Goal: Information Seeking & Learning: Learn about a topic

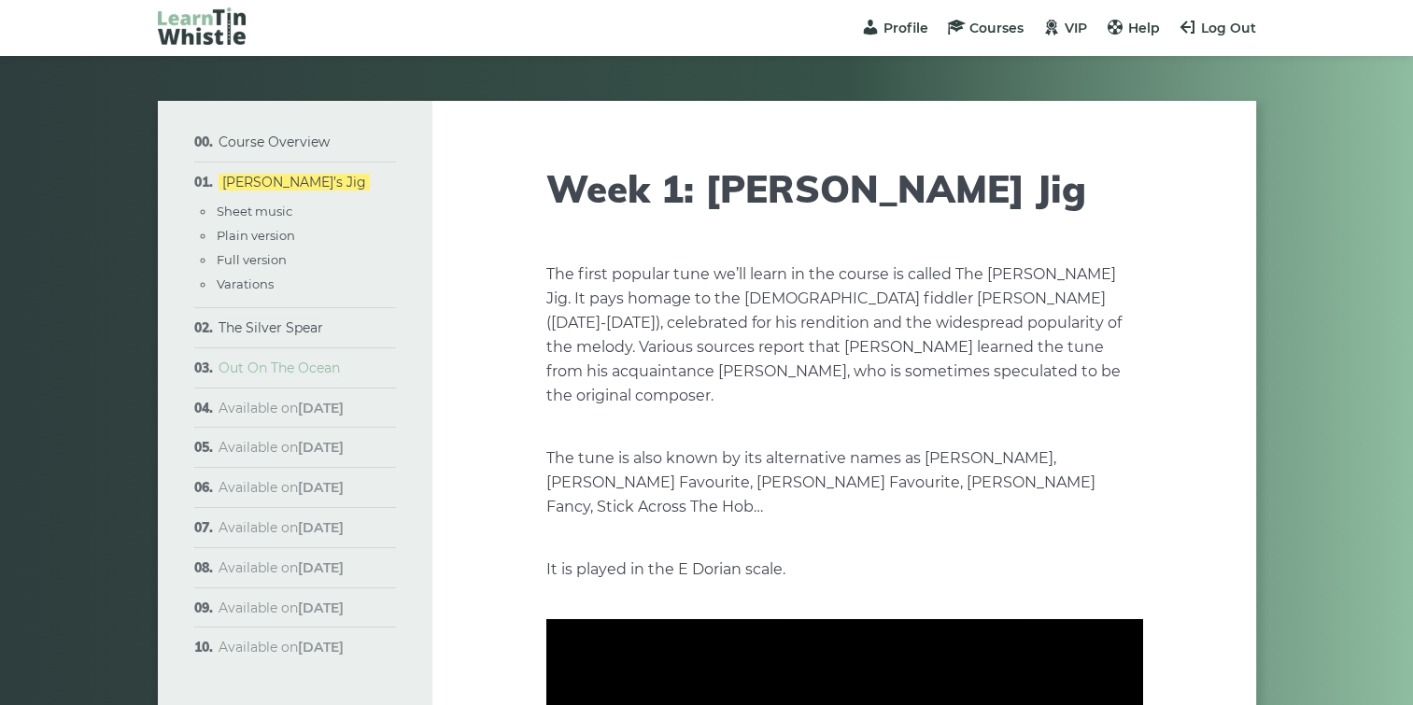
click at [277, 364] on link "Out On The Ocean" at bounding box center [278, 367] width 121 height 17
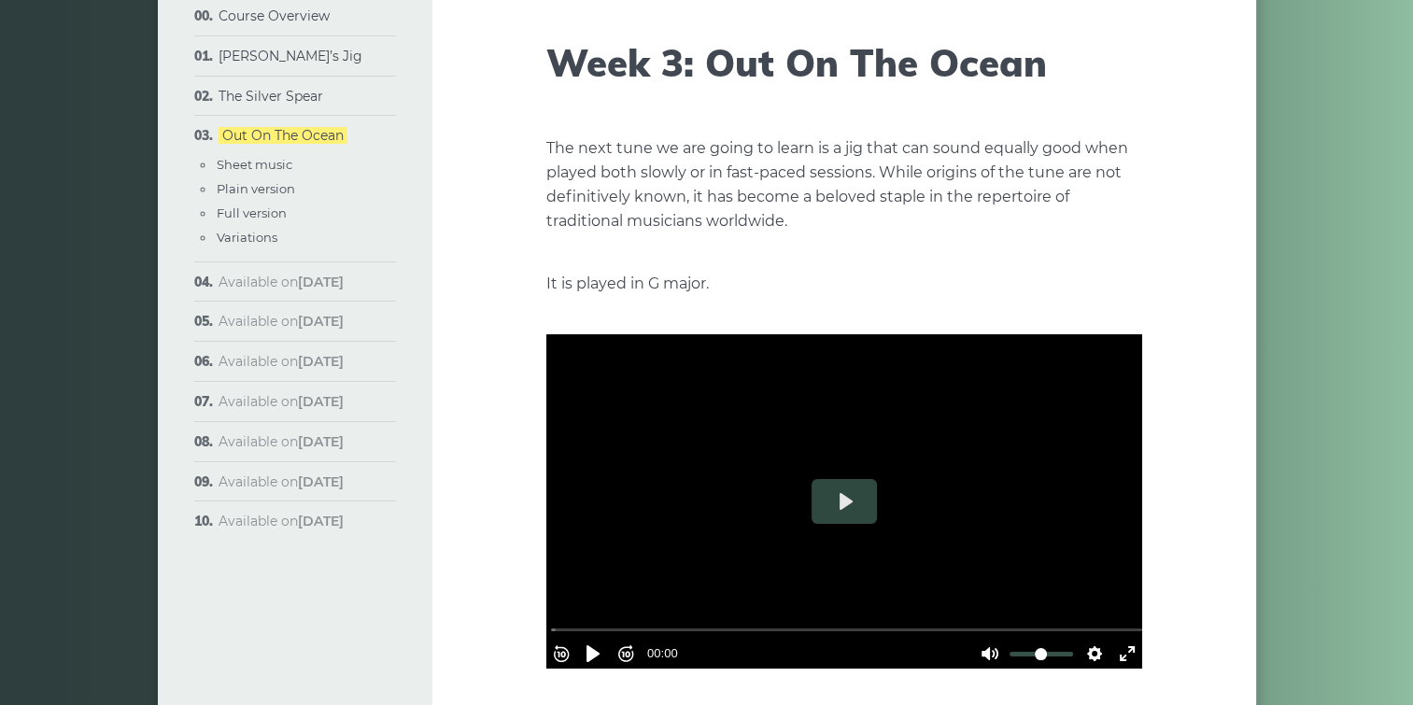
scroll to position [187, 0]
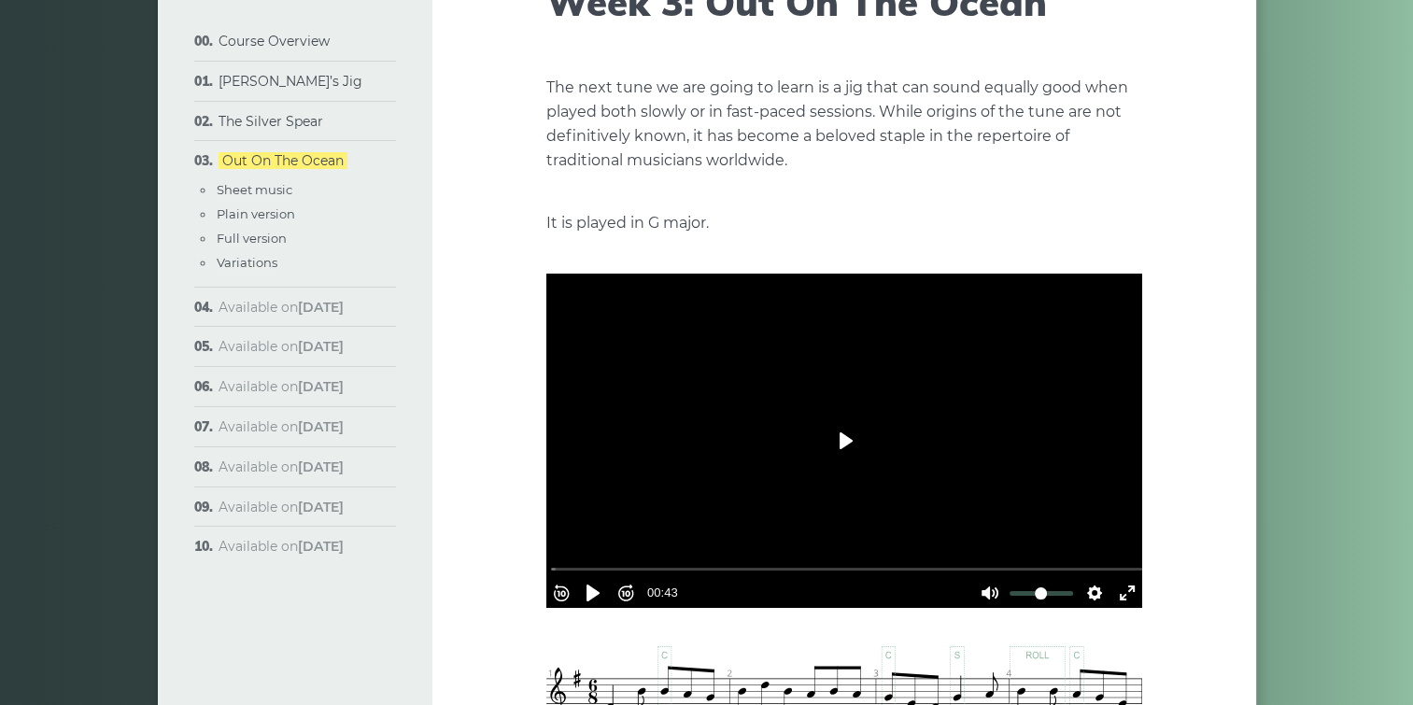
drag, startPoint x: 849, startPoint y: 432, endPoint x: 866, endPoint y: 422, distance: 19.7
click at [850, 431] on button "Play" at bounding box center [843, 440] width 65 height 45
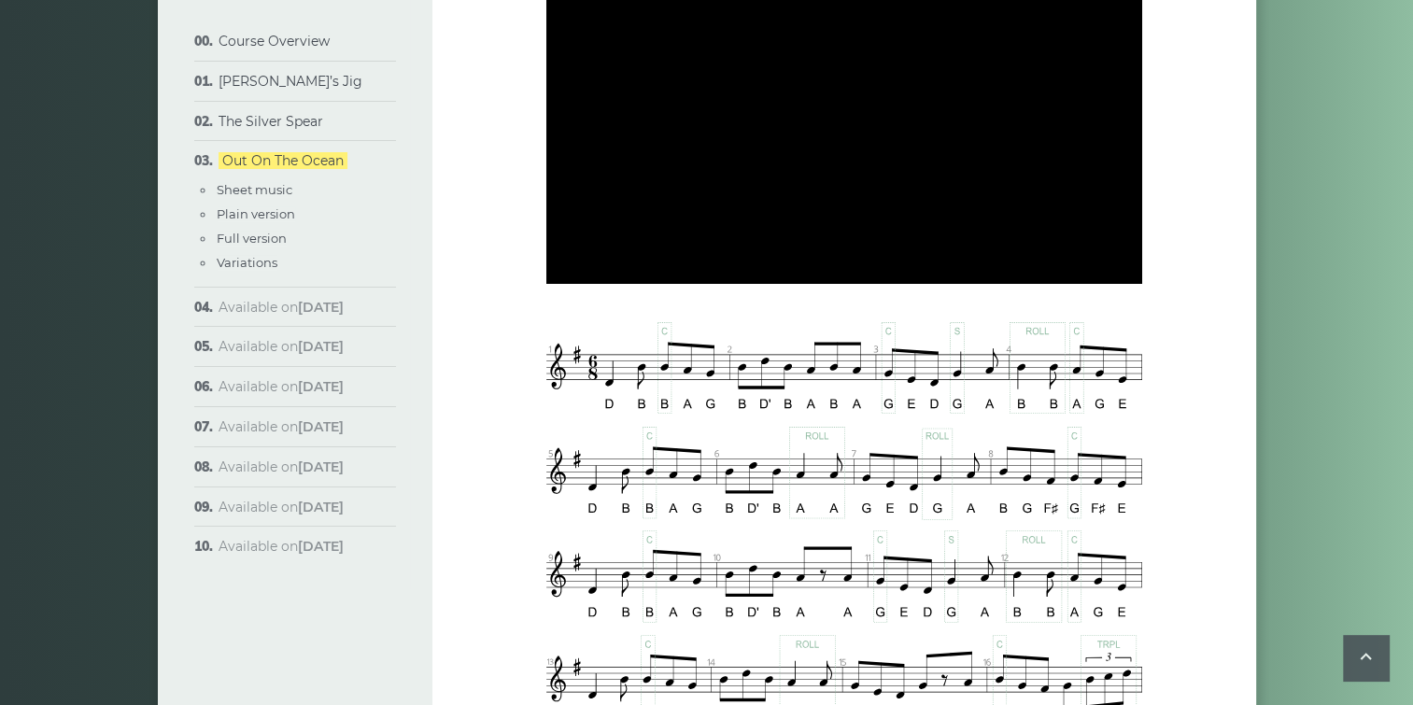
scroll to position [467, 0]
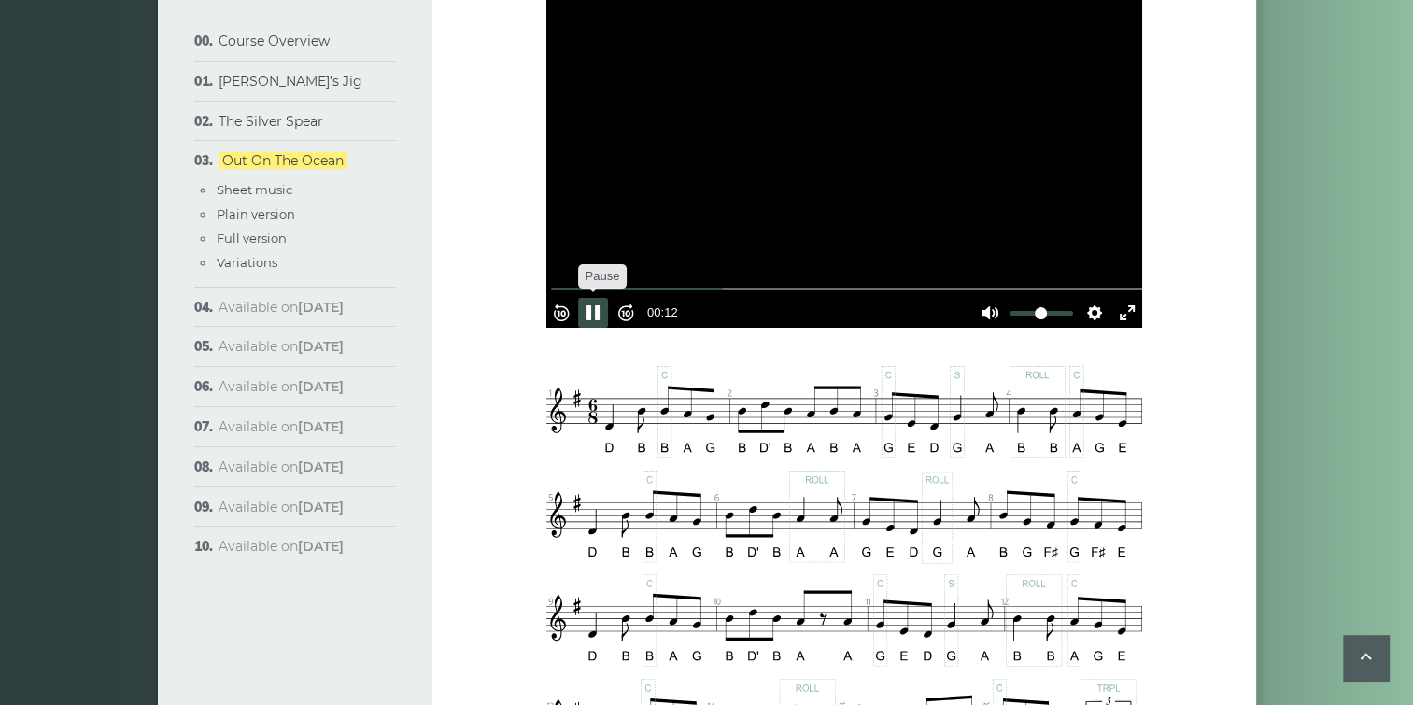
click at [601, 303] on button "Pause Play" at bounding box center [593, 313] width 30 height 30
type input "*****"
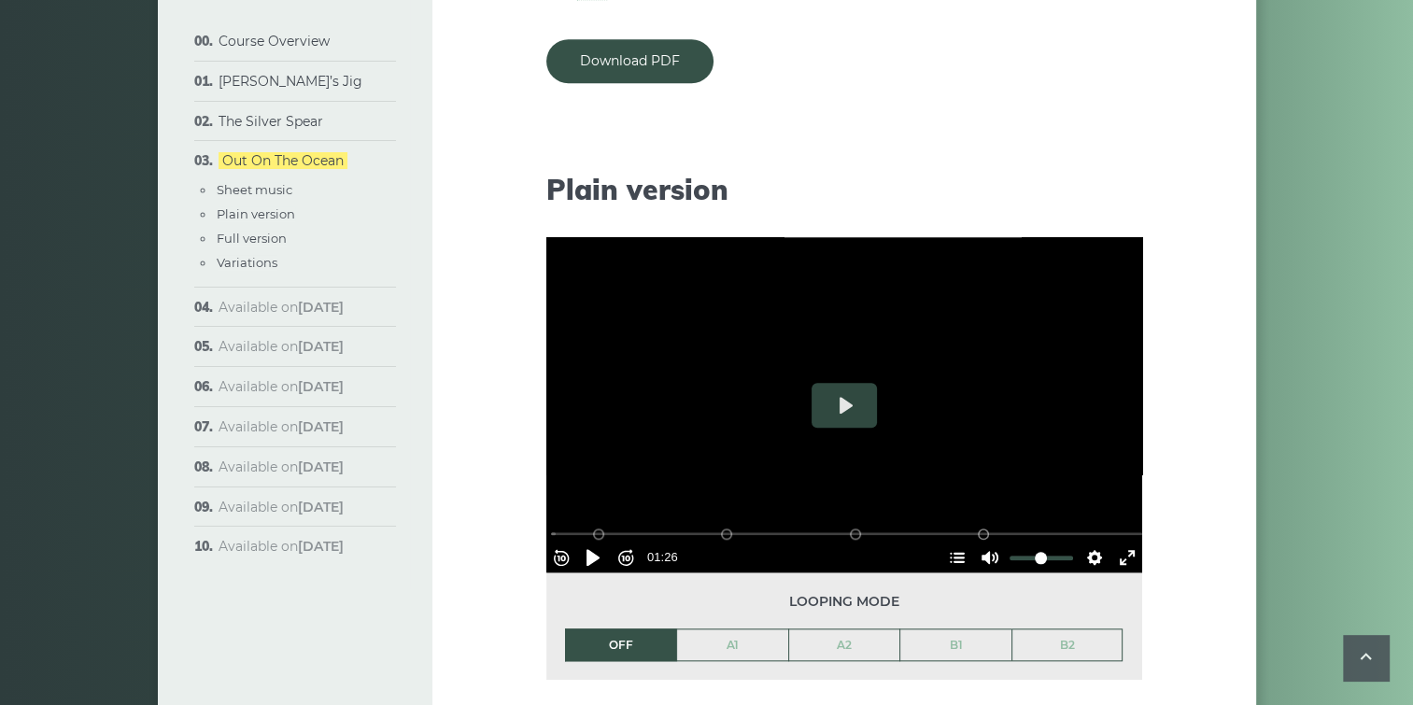
scroll to position [1867, 0]
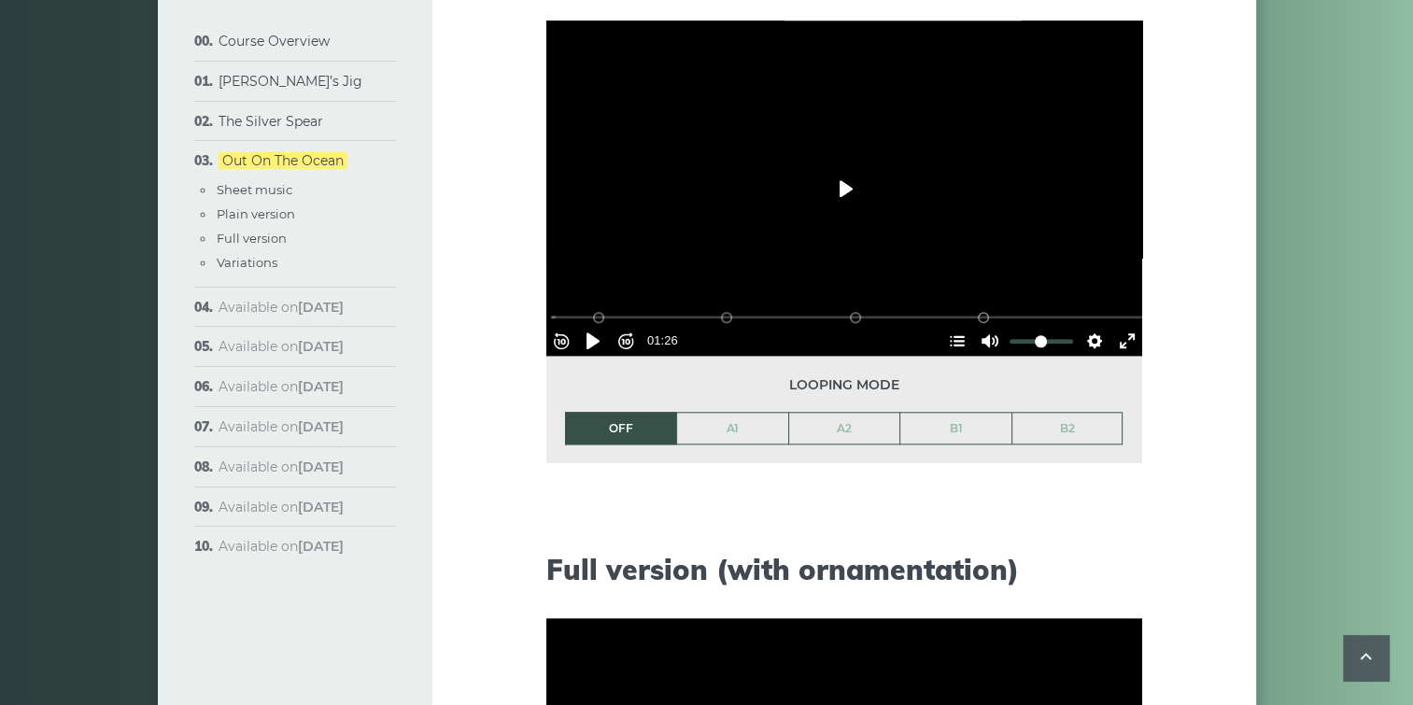
click at [843, 187] on button "Play" at bounding box center [843, 188] width 65 height 45
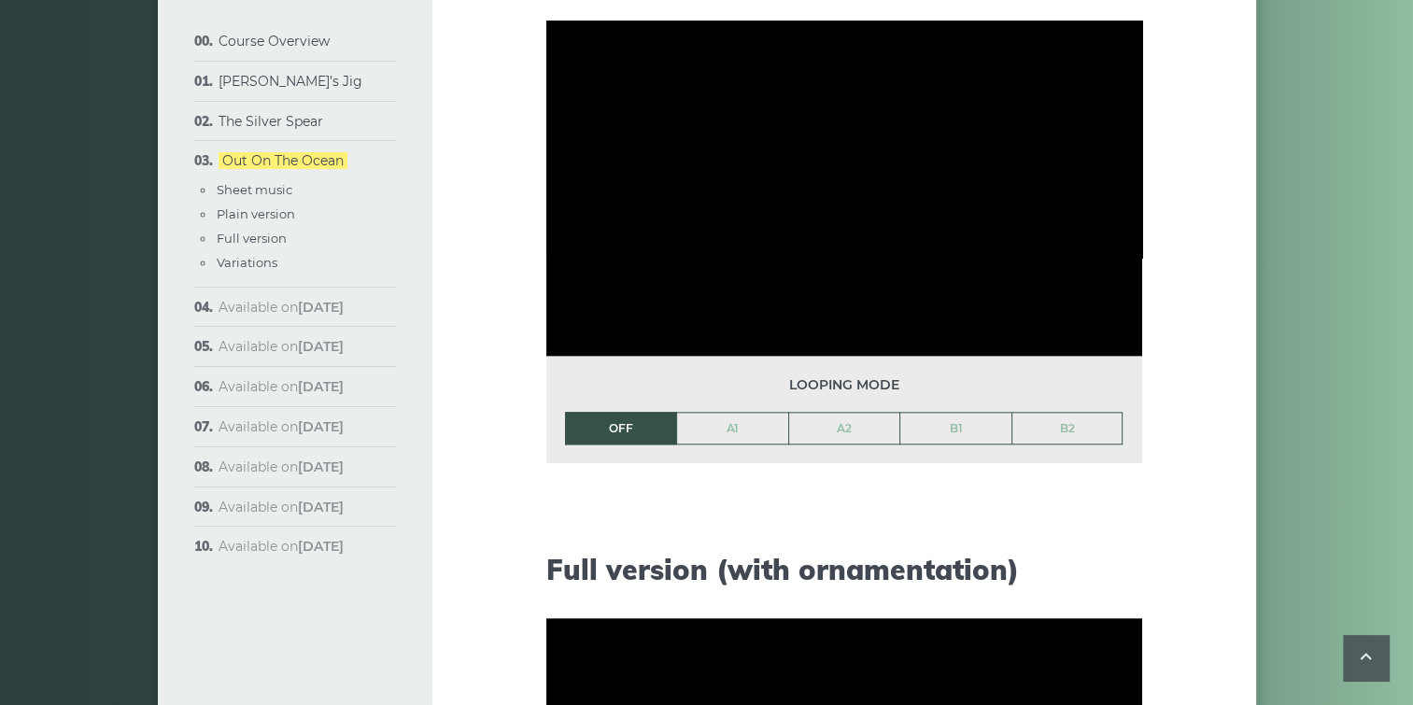
scroll to position [1774, 0]
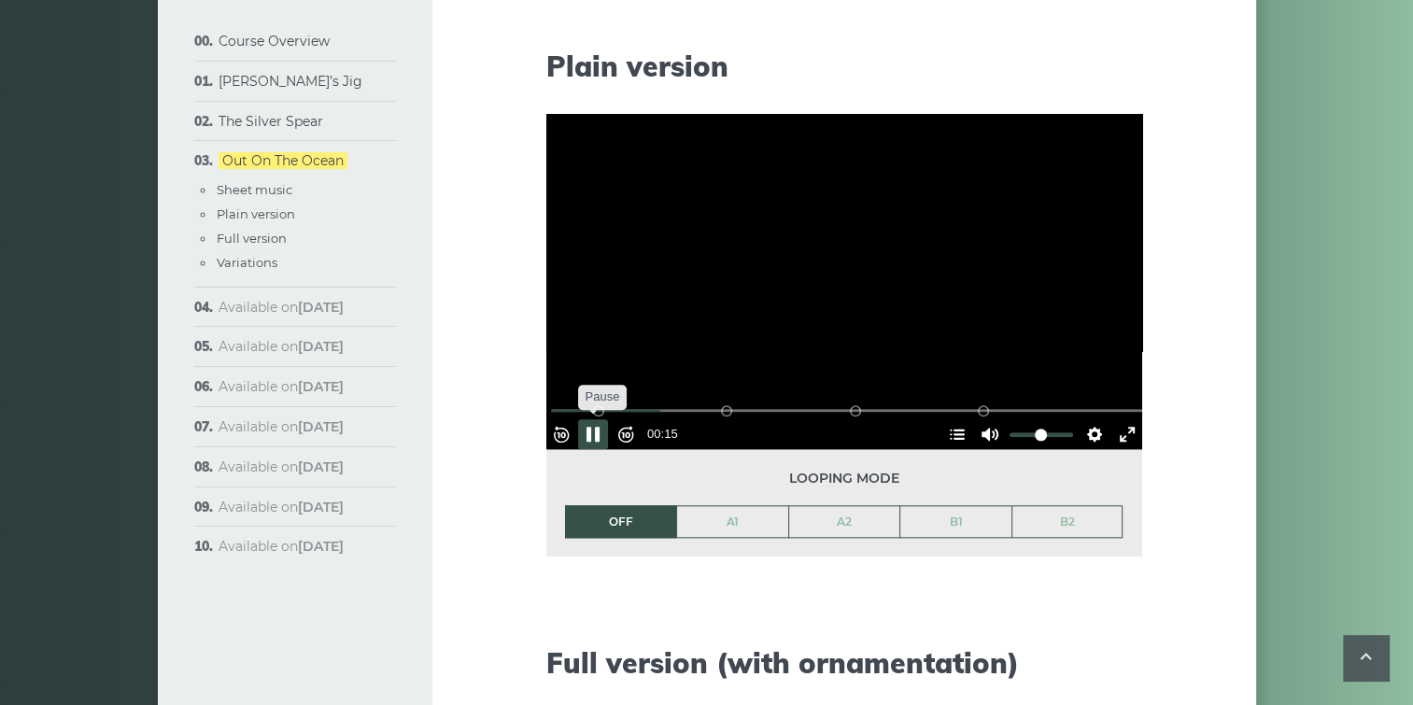
click at [608, 422] on button "Pause Play" at bounding box center [593, 434] width 30 height 30
type input "*****"
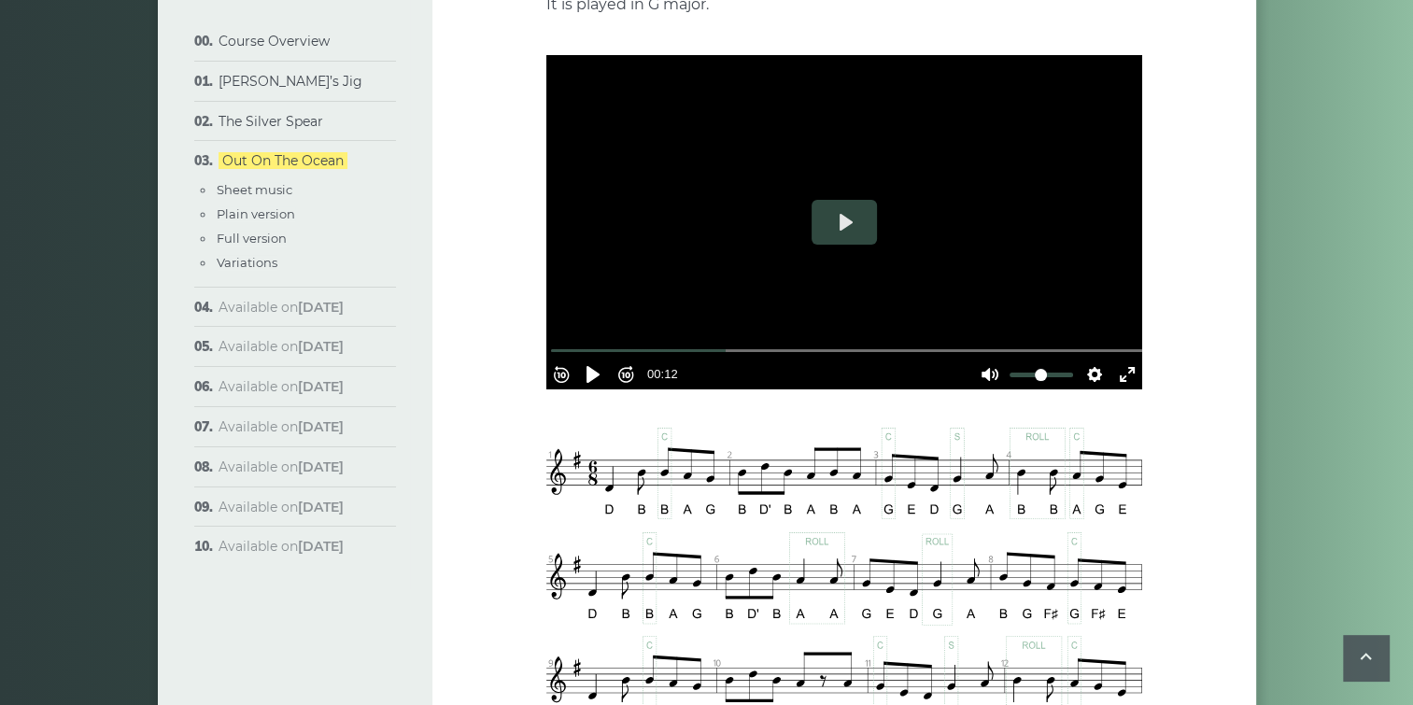
scroll to position [373, 0]
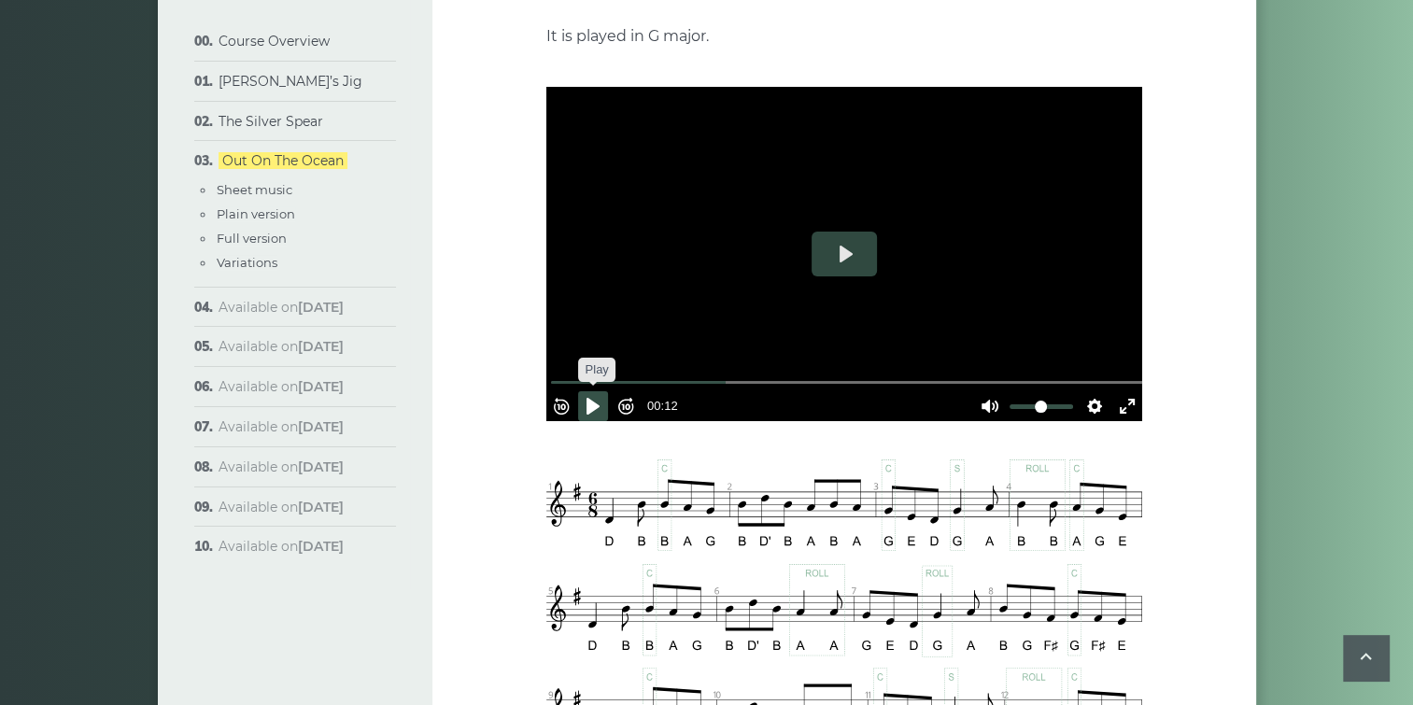
click at [598, 400] on button "Pause Play" at bounding box center [593, 406] width 30 height 30
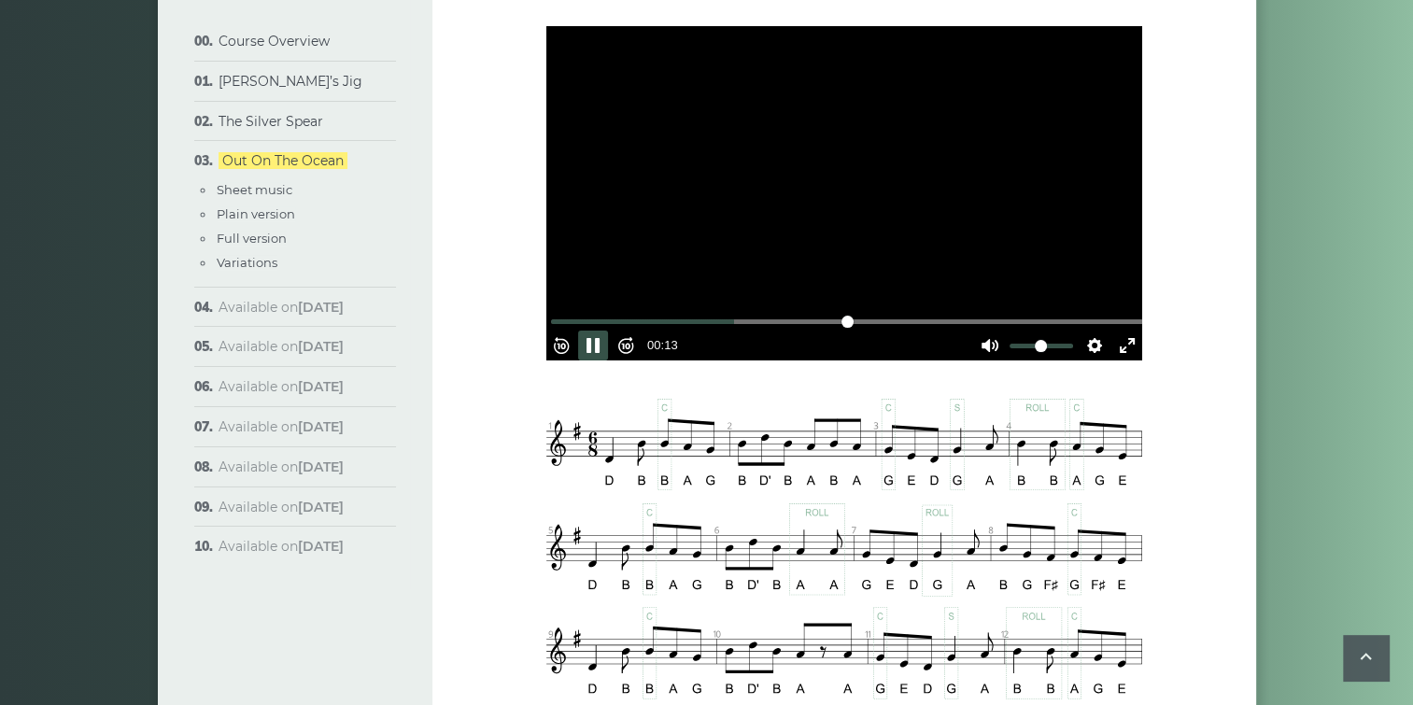
scroll to position [467, 0]
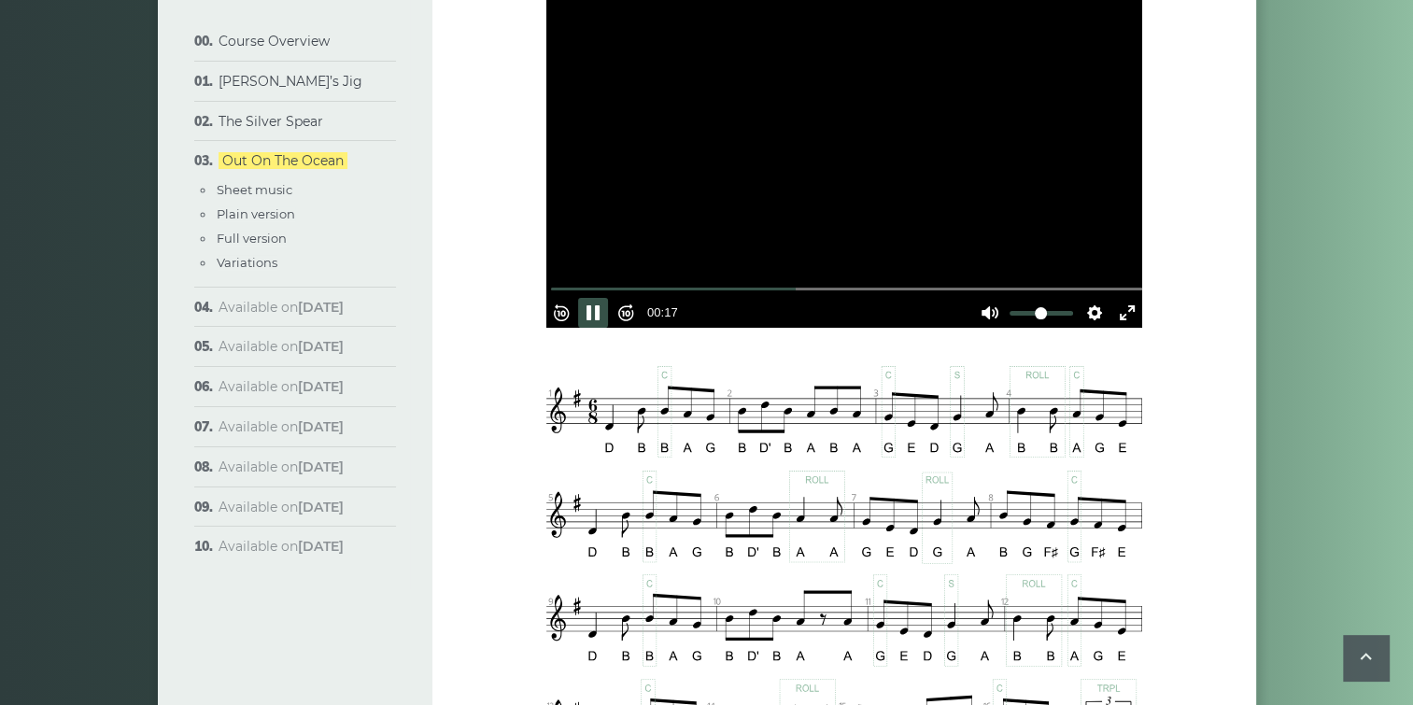
drag, startPoint x: 598, startPoint y: 302, endPoint x: 758, endPoint y: 314, distance: 161.0
click at [598, 301] on button "Pause Play" at bounding box center [593, 313] width 30 height 30
type input "*****"
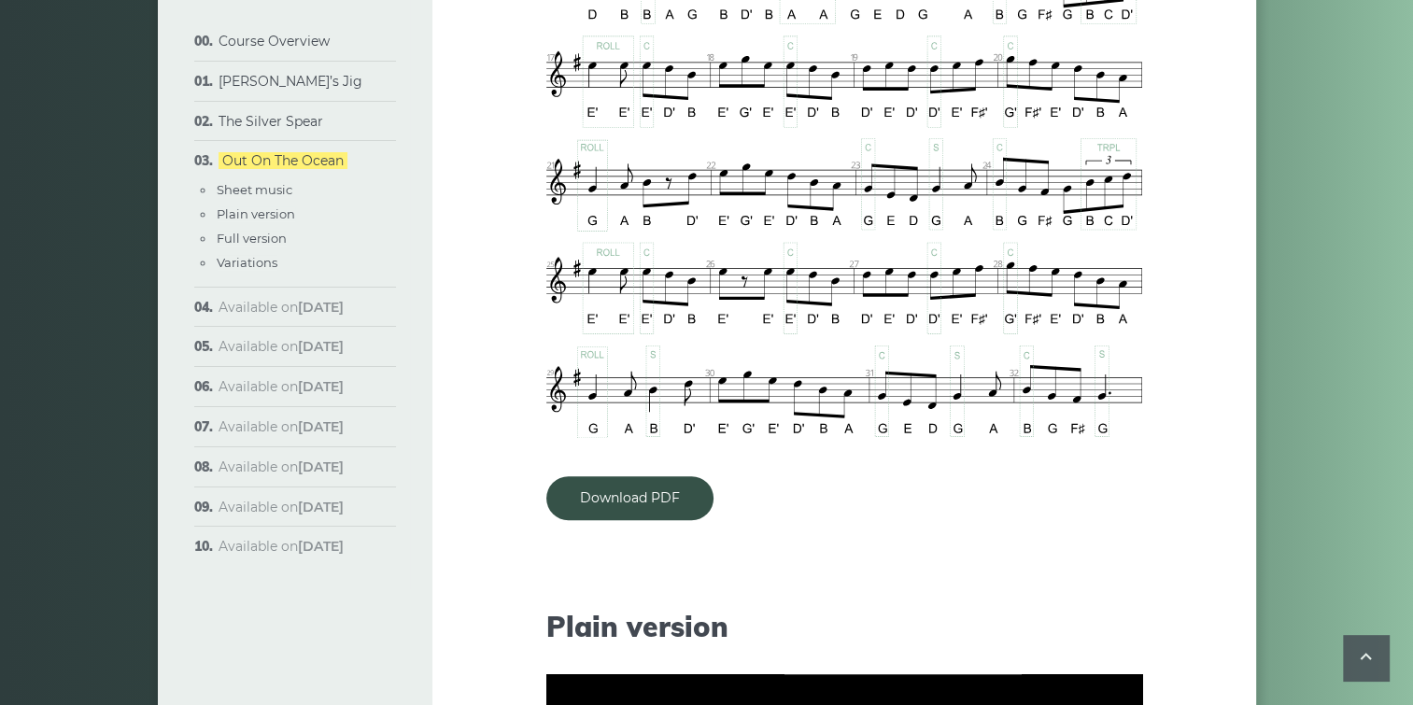
scroll to position [1494, 0]
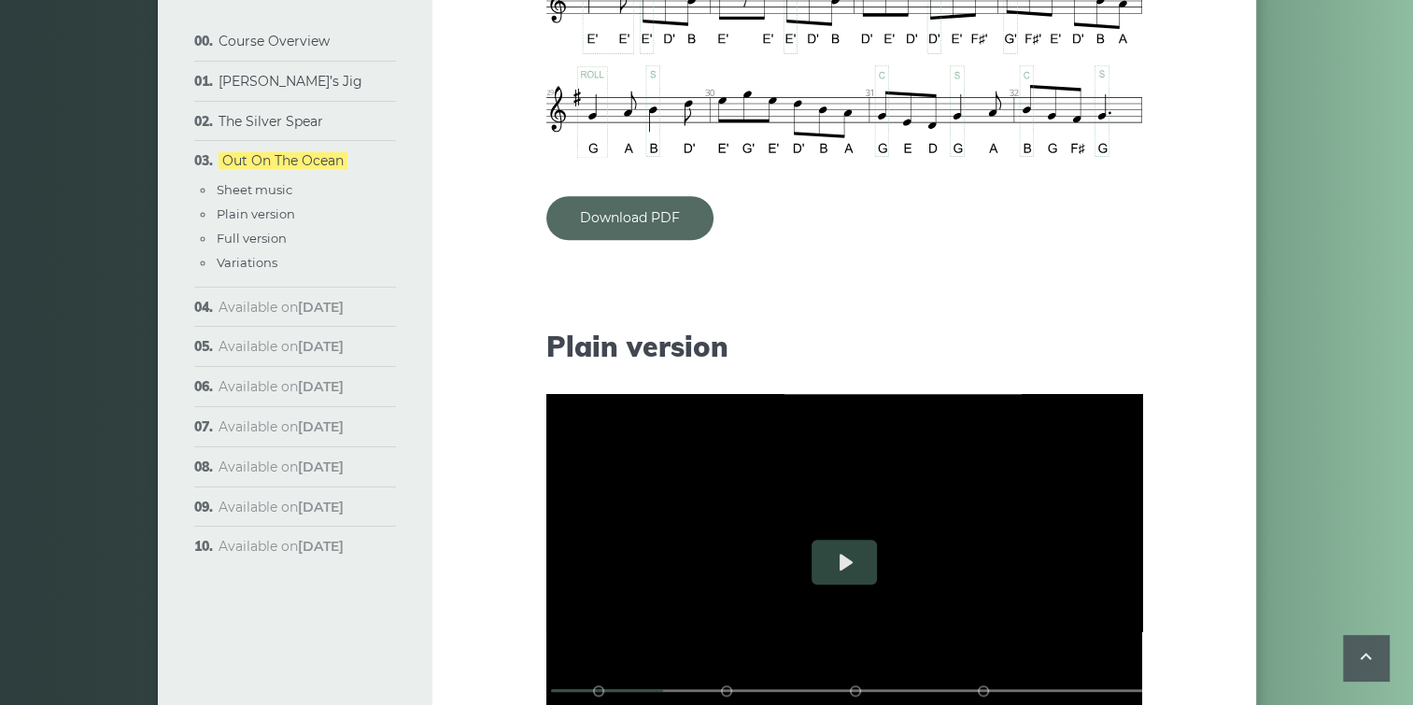
click at [635, 215] on link "Download PDF" at bounding box center [629, 218] width 167 height 44
